Goal: Go to known website: Access a specific website the user already knows

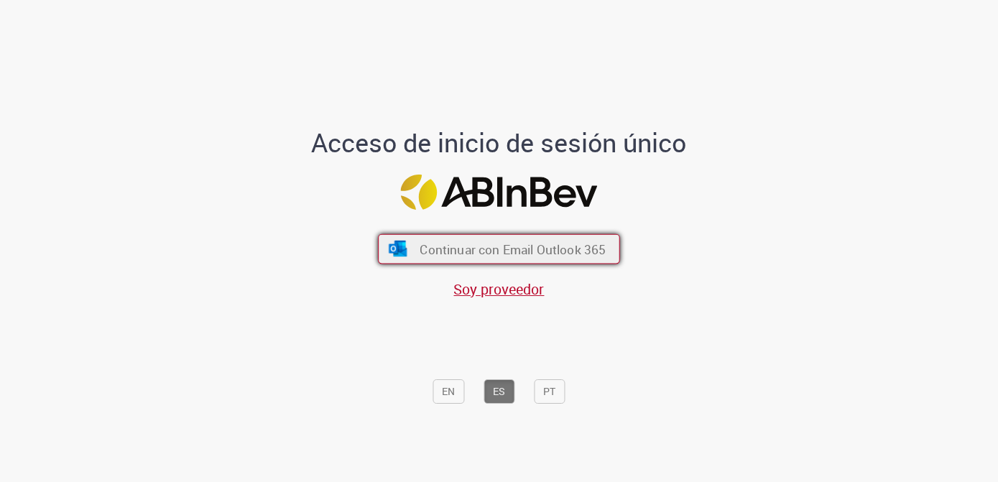
click at [466, 249] on span "Continuar con Email Outlook 365" at bounding box center [513, 249] width 186 height 17
